Goal: Entertainment & Leisure: Consume media (video, audio)

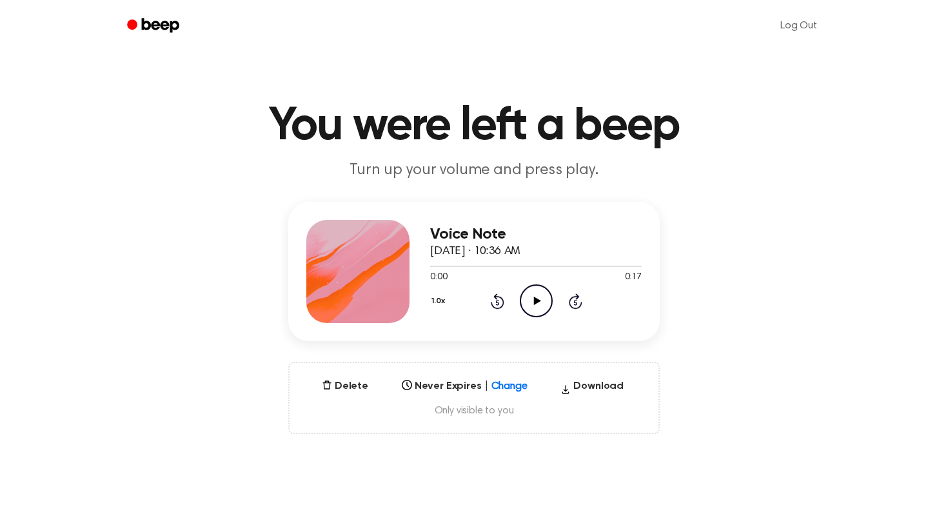
click at [547, 304] on icon "Play Audio" at bounding box center [536, 300] width 33 height 33
click at [547, 304] on icon "Pause Audio" at bounding box center [536, 300] width 33 height 33
click at [538, 304] on icon "Play Audio" at bounding box center [536, 300] width 33 height 33
